Goal: Task Accomplishment & Management: Use online tool/utility

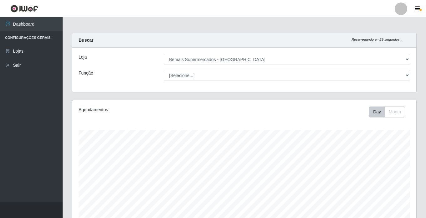
select select "250"
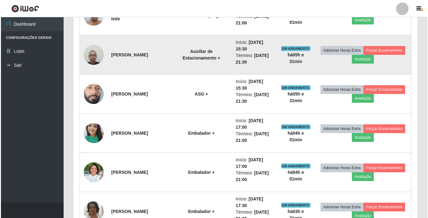
scroll to position [282, 0]
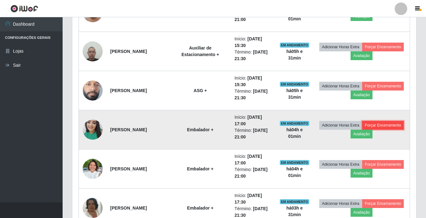
click at [362, 130] on button "Forçar Encerramento" at bounding box center [383, 125] width 42 height 9
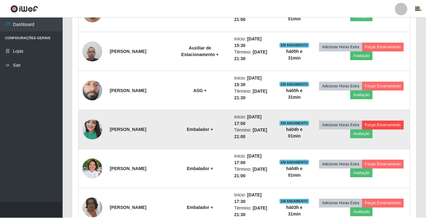
scroll to position [130, 341]
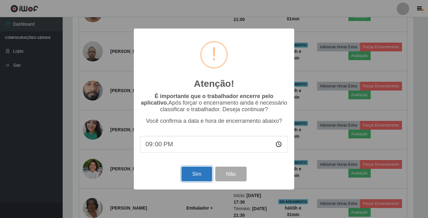
click at [199, 174] on button "Sim" at bounding box center [196, 174] width 30 height 15
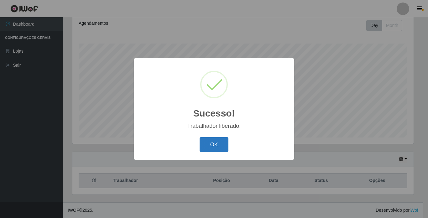
click at [209, 143] on button "OK" at bounding box center [214, 144] width 29 height 15
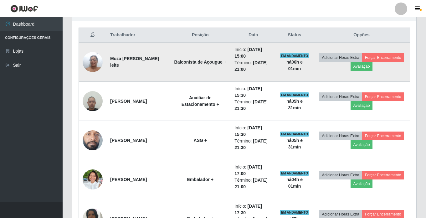
scroll to position [243, 0]
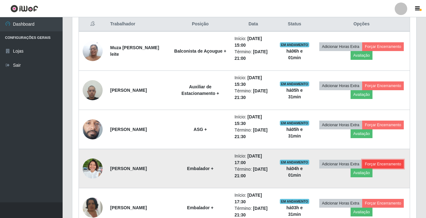
click at [362, 168] on button "Forçar Encerramento" at bounding box center [383, 164] width 42 height 9
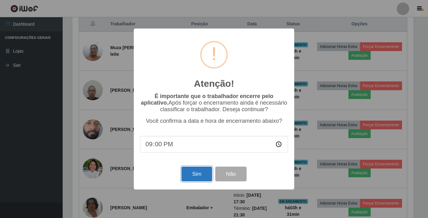
click at [201, 174] on button "Sim" at bounding box center [196, 174] width 30 height 15
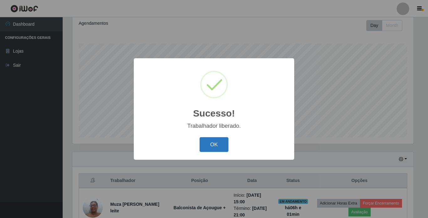
click at [220, 145] on button "OK" at bounding box center [214, 144] width 29 height 15
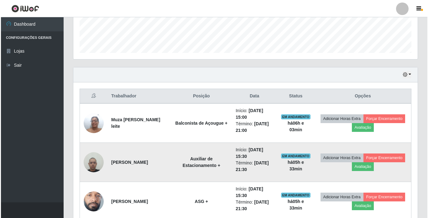
scroll to position [180, 0]
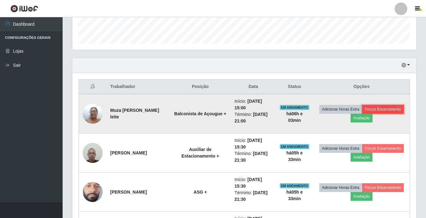
click at [362, 114] on button "Forçar Encerramento" at bounding box center [383, 109] width 42 height 9
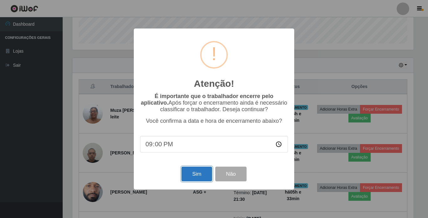
click at [202, 175] on button "Sim" at bounding box center [196, 174] width 30 height 15
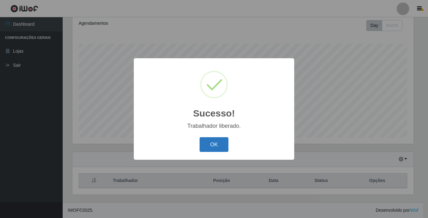
click at [208, 143] on button "OK" at bounding box center [214, 144] width 29 height 15
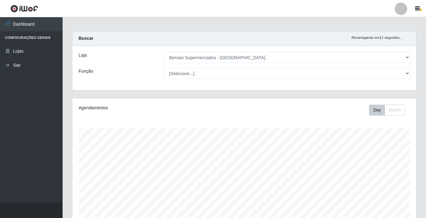
scroll to position [0, 0]
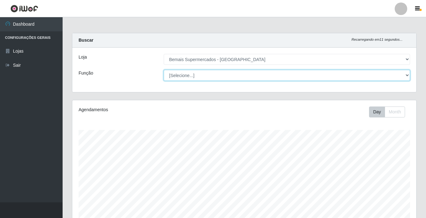
click at [192, 77] on select "[Selecione...] ASG ASG + ASG ++ Auxiliar de Estacionamento Auxiliar de Estacion…" at bounding box center [287, 75] width 246 height 11
click at [164, 70] on select "[Selecione...] ASG ASG + ASG ++ Auxiliar de Estacionamento Auxiliar de Estacion…" at bounding box center [287, 75] width 246 height 11
drag, startPoint x: 198, startPoint y: 73, endPoint x: 196, endPoint y: 78, distance: 5.5
click at [198, 73] on select "[Selecione...] ASG ASG + ASG ++ Auxiliar de Estacionamento Auxiliar de Estacion…" at bounding box center [287, 75] width 246 height 11
select select "[Selecione...]"
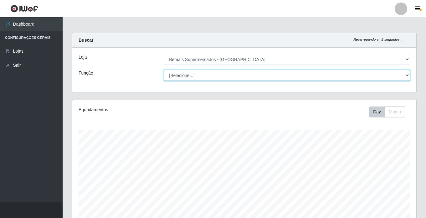
click at [164, 70] on select "[Selecione...] ASG ASG + ASG ++ Auxiliar de Estacionamento Auxiliar de Estacion…" at bounding box center [287, 75] width 246 height 11
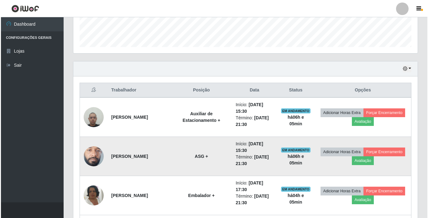
scroll to position [188, 0]
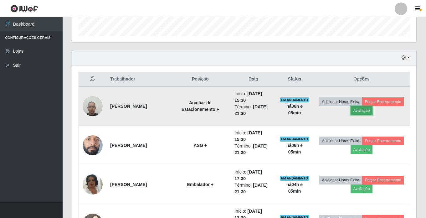
click at [373, 111] on button "Avaliação" at bounding box center [362, 110] width 22 height 9
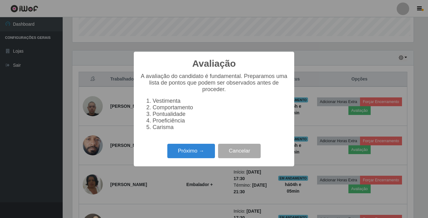
scroll to position [130, 341]
click at [190, 154] on button "Próximo →" at bounding box center [191, 151] width 48 height 15
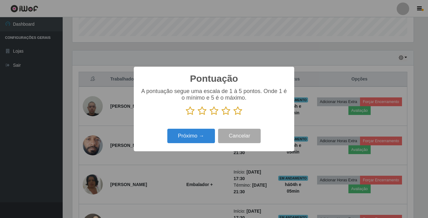
click at [238, 113] on icon at bounding box center [237, 110] width 9 height 9
click at [233, 116] on input "radio" at bounding box center [233, 116] width 0 height 0
click at [197, 134] on button "Próximo →" at bounding box center [191, 136] width 48 height 15
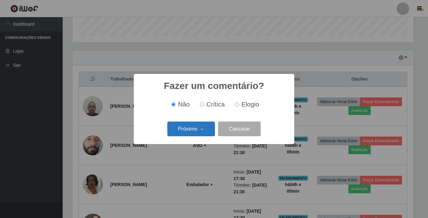
click at [199, 131] on button "Próximo →" at bounding box center [191, 129] width 48 height 15
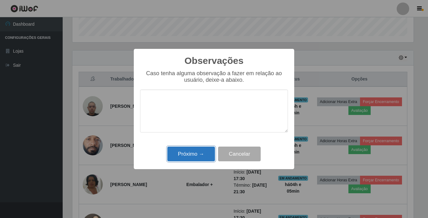
click at [197, 148] on button "Próximo →" at bounding box center [191, 154] width 48 height 15
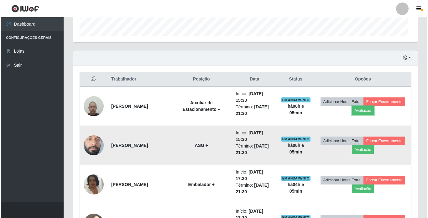
scroll to position [130, 344]
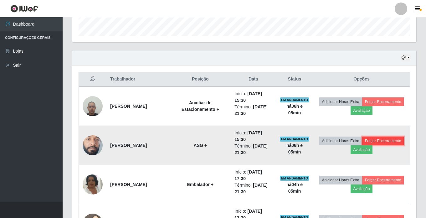
click at [362, 145] on button "Forçar Encerramento" at bounding box center [383, 141] width 42 height 9
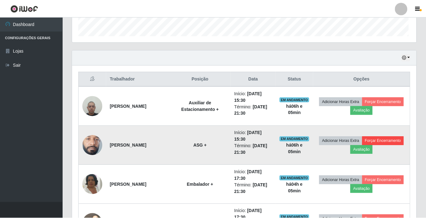
scroll to position [130, 341]
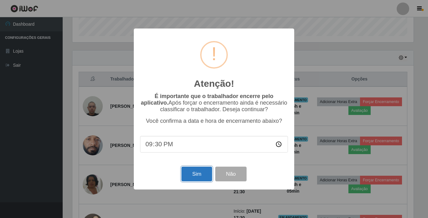
click at [201, 174] on button "Sim" at bounding box center [196, 174] width 30 height 15
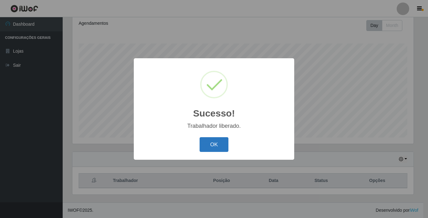
click at [211, 147] on button "OK" at bounding box center [214, 144] width 29 height 15
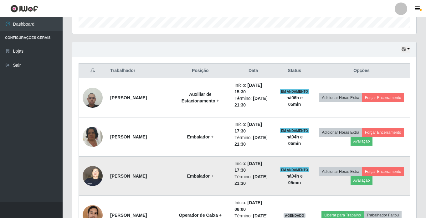
scroll to position [212, 0]
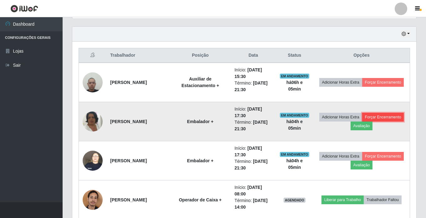
click at [362, 122] on button "Forçar Encerramento" at bounding box center [383, 117] width 42 height 9
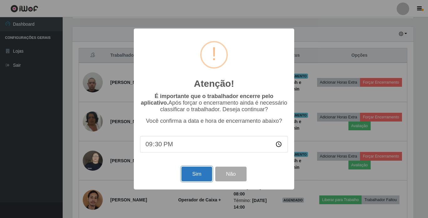
click at [198, 171] on button "Sim" at bounding box center [196, 174] width 30 height 15
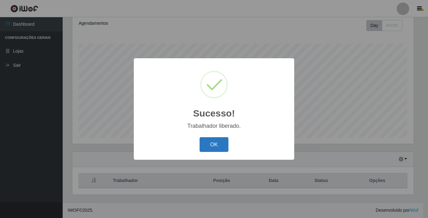
click at [219, 148] on button "OK" at bounding box center [214, 144] width 29 height 15
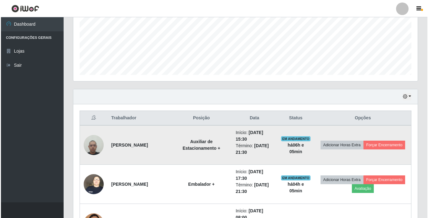
scroll to position [180, 0]
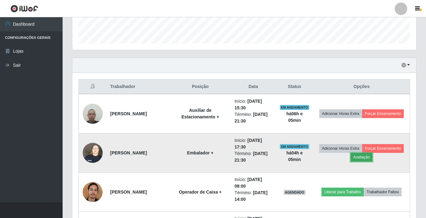
click at [373, 156] on button "Avaliação" at bounding box center [362, 157] width 22 height 9
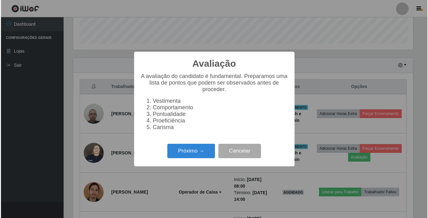
scroll to position [130, 341]
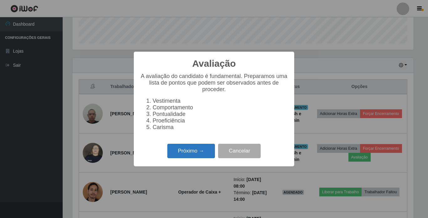
click at [201, 153] on button "Próximo →" at bounding box center [191, 151] width 48 height 15
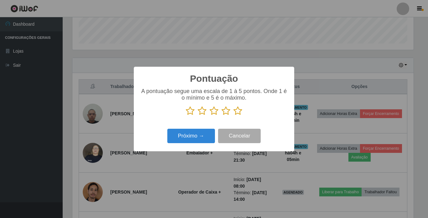
scroll to position [313063, 312852]
click at [240, 111] on icon at bounding box center [237, 110] width 9 height 9
click at [233, 116] on input "radio" at bounding box center [233, 116] width 0 height 0
click at [197, 143] on button "Próximo →" at bounding box center [191, 136] width 48 height 15
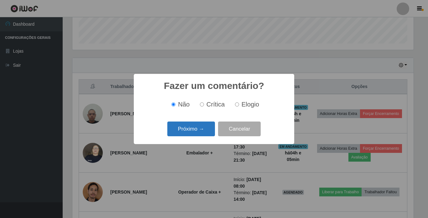
click at [202, 132] on button "Próximo →" at bounding box center [191, 129] width 48 height 15
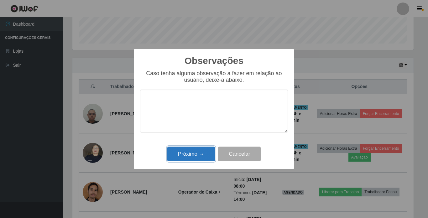
drag, startPoint x: 191, startPoint y: 150, endPoint x: 210, endPoint y: 154, distance: 19.3
click at [191, 150] on button "Próximo →" at bounding box center [191, 154] width 48 height 15
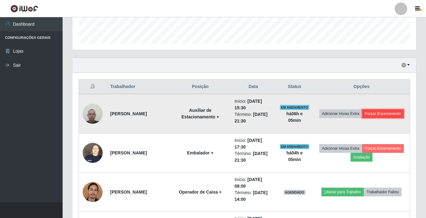
click at [367, 118] on button "Forçar Encerramento" at bounding box center [383, 113] width 42 height 9
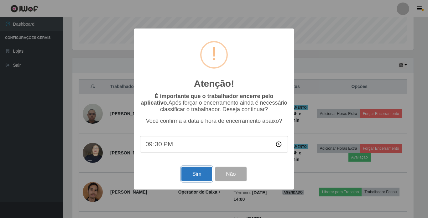
click at [203, 173] on button "Sim" at bounding box center [196, 174] width 30 height 15
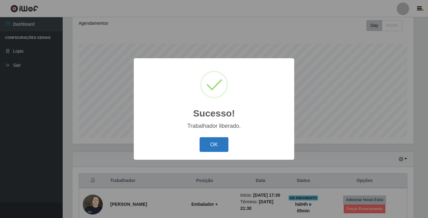
click at [219, 143] on button "OK" at bounding box center [214, 144] width 29 height 15
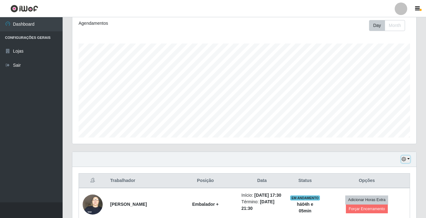
click at [407, 158] on button "button" at bounding box center [406, 159] width 9 height 7
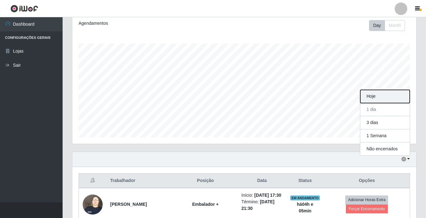
click at [378, 96] on button "Hoje" at bounding box center [384, 96] width 49 height 13
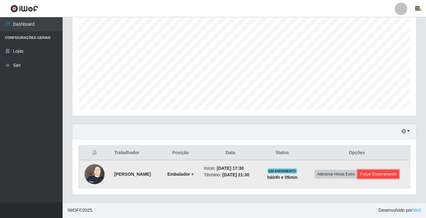
click at [364, 174] on button "Forçar Encerramento" at bounding box center [379, 174] width 42 height 9
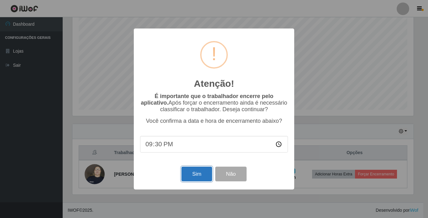
click at [194, 174] on button "Sim" at bounding box center [196, 174] width 30 height 15
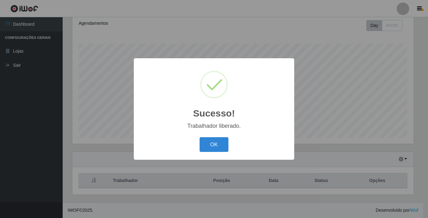
click at [223, 147] on button "OK" at bounding box center [214, 144] width 29 height 15
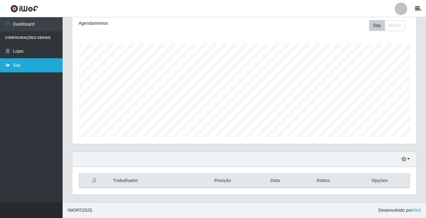
click at [23, 66] on link "Sair" at bounding box center [31, 65] width 63 height 14
